Goal: Find specific page/section: Find specific page/section

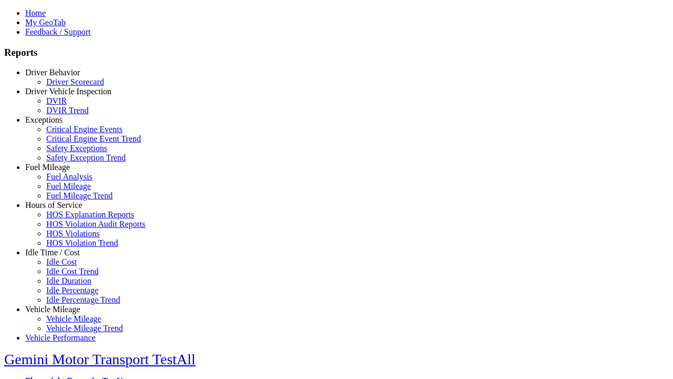
click at [61, 77] on link "Driver Behavior" at bounding box center [52, 72] width 55 height 9
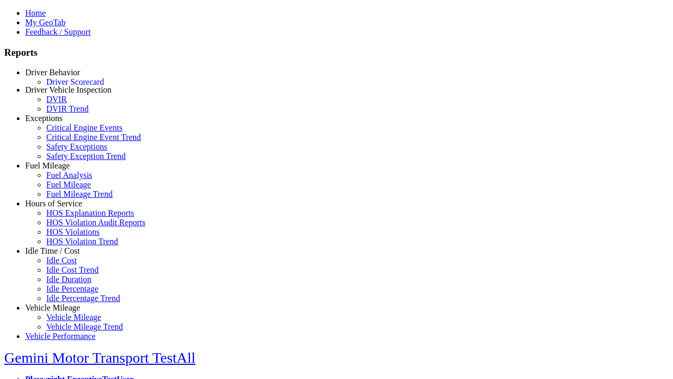
scroll to position [1, 0]
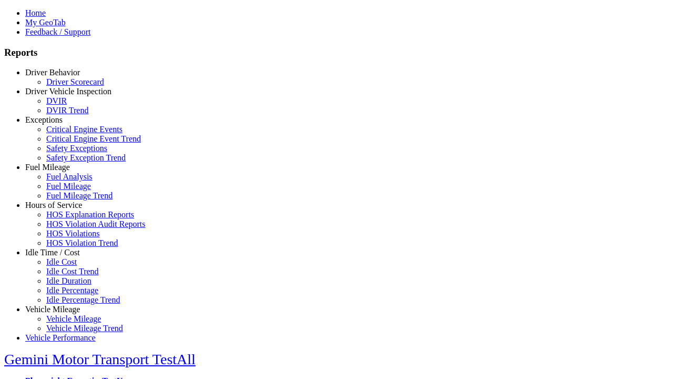
click at [68, 86] on link "Driver Scorecard" at bounding box center [75, 81] width 58 height 9
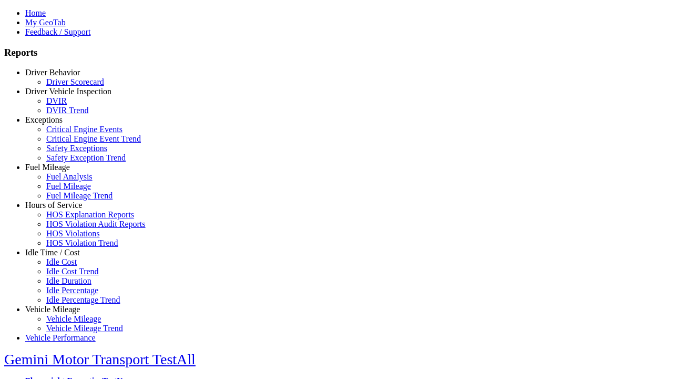
scroll to position [470, 0]
